Goal: Navigation & Orientation: Find specific page/section

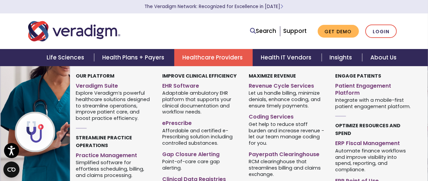
click at [200, 59] on link "Healthcare Providers" at bounding box center [213, 57] width 79 height 17
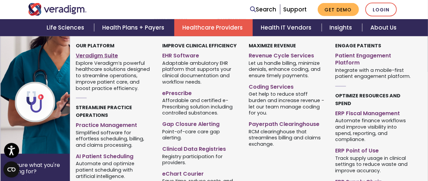
scroll to position [175, 0]
click at [188, 52] on link "EHR Software" at bounding box center [200, 55] width 77 height 10
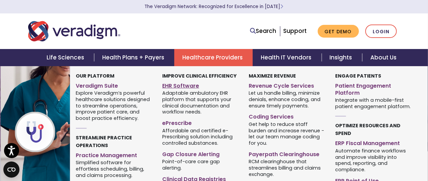
click at [186, 86] on link "EHR Software" at bounding box center [200, 85] width 77 height 10
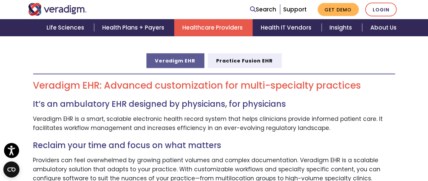
scroll to position [359, 0]
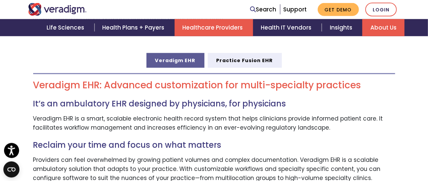
click at [377, 26] on link "About Us" at bounding box center [384, 27] width 42 height 17
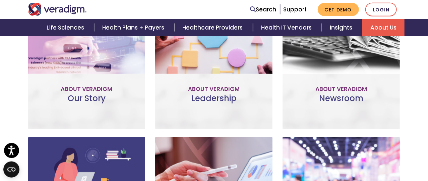
scroll to position [335, 0]
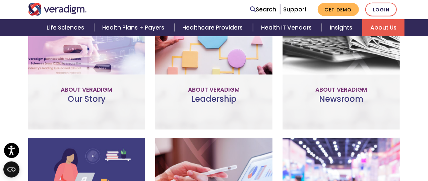
click at [80, 79] on link "Learn More" at bounding box center [86, 86] width 53 height 15
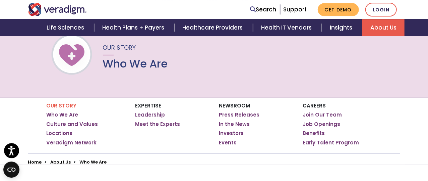
scroll to position [50, 0]
click at [150, 114] on link "Leadership" at bounding box center [151, 114] width 30 height 7
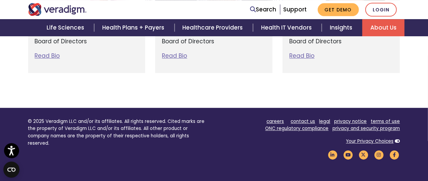
scroll to position [953, 0]
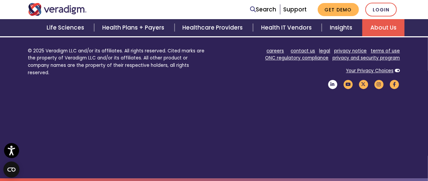
click at [333, 84] on icon "Veradigm LinkedIn Link" at bounding box center [332, 84] width 11 height 9
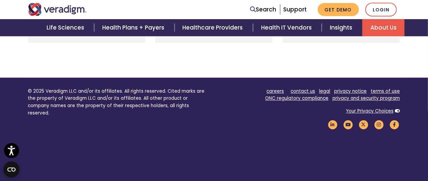
scroll to position [912, 0]
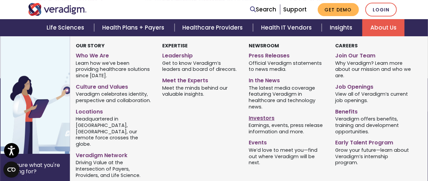
click at [264, 120] on link "Investors" at bounding box center [287, 117] width 77 height 10
